Goal: Information Seeking & Learning: Learn about a topic

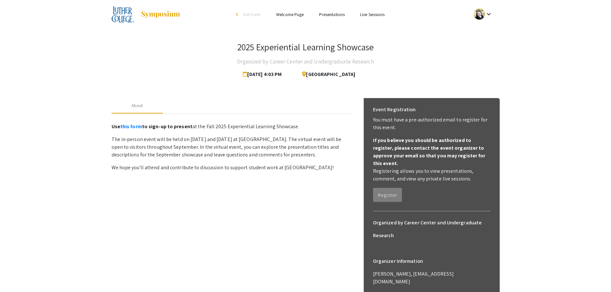
click at [341, 10] on ul "Skip navigation arrow_back_ios Exit Event Welcome Page Presentations Live Sessi…" at bounding box center [305, 14] width 128 height 29
click at [336, 14] on link "Presentations" at bounding box center [332, 15] width 26 height 6
click at [330, 13] on link "Presentations" at bounding box center [332, 15] width 26 height 6
click at [274, 75] on span "[DATE] 4:03 PM" at bounding box center [264, 74] width 42 height 13
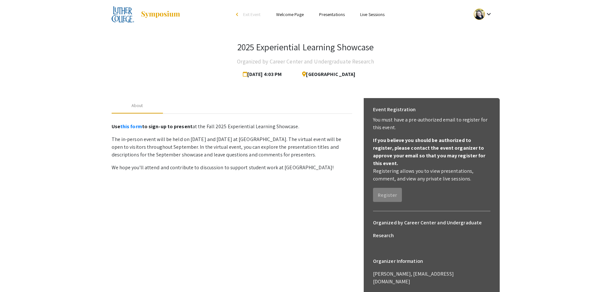
click at [150, 13] on img at bounding box center [160, 15] width 40 height 8
click at [124, 16] on img at bounding box center [123, 14] width 23 height 16
click at [334, 16] on link "Presentations" at bounding box center [332, 15] width 26 height 6
click at [334, 13] on link "Presentations" at bounding box center [332, 15] width 26 height 6
click at [480, 11] on div at bounding box center [478, 14] width 11 height 11
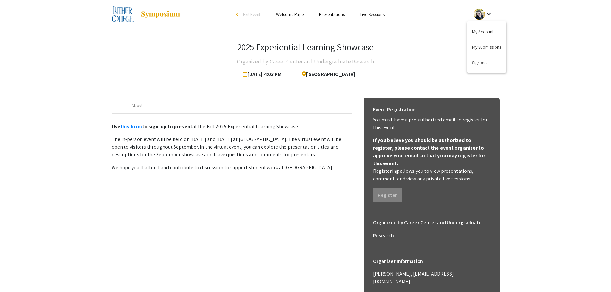
click at [283, 14] on div at bounding box center [305, 146] width 611 height 292
click at [293, 14] on link "Welcome Page" at bounding box center [290, 15] width 28 height 6
click at [136, 105] on div "About" at bounding box center [137, 105] width 12 height 7
click at [125, 14] on img at bounding box center [123, 14] width 23 height 16
click at [301, 13] on link "Welcome Page" at bounding box center [290, 15] width 28 height 6
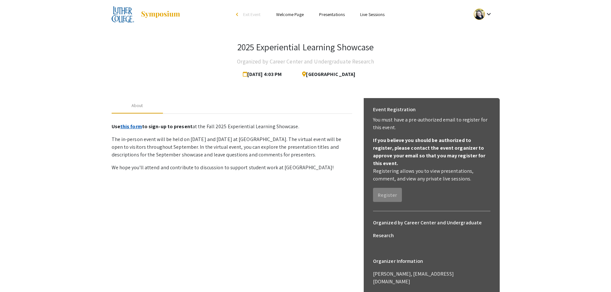
click at [133, 128] on link "this form" at bounding box center [131, 126] width 22 height 7
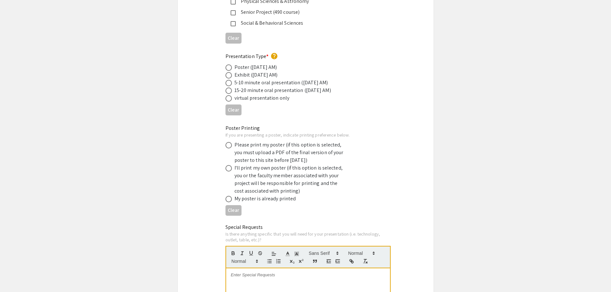
scroll to position [1293, 0]
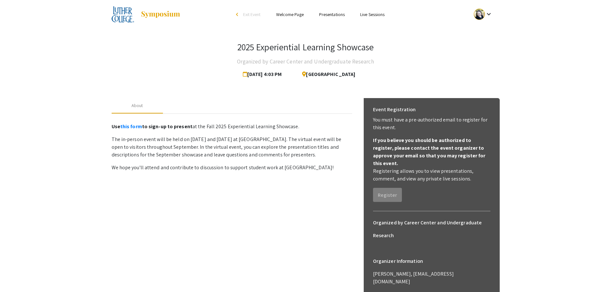
click at [328, 14] on link "Presentations" at bounding box center [332, 15] width 26 height 6
click at [484, 15] on div at bounding box center [478, 14] width 11 height 11
click at [378, 14] on div at bounding box center [305, 146] width 611 height 292
click at [378, 14] on link "Live Sessions" at bounding box center [372, 15] width 24 height 6
